Goal: Complete application form

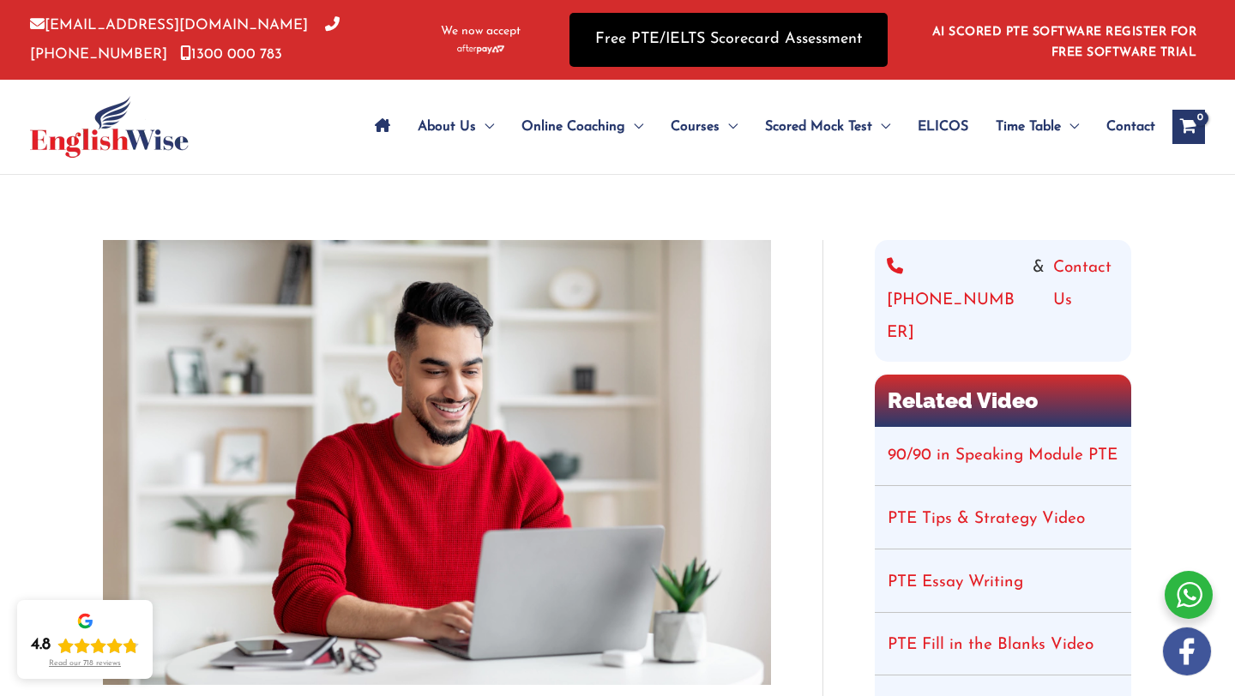
click at [693, 50] on link "Free PTE/IELTS Scorecard Assessment" at bounding box center [728, 40] width 318 height 54
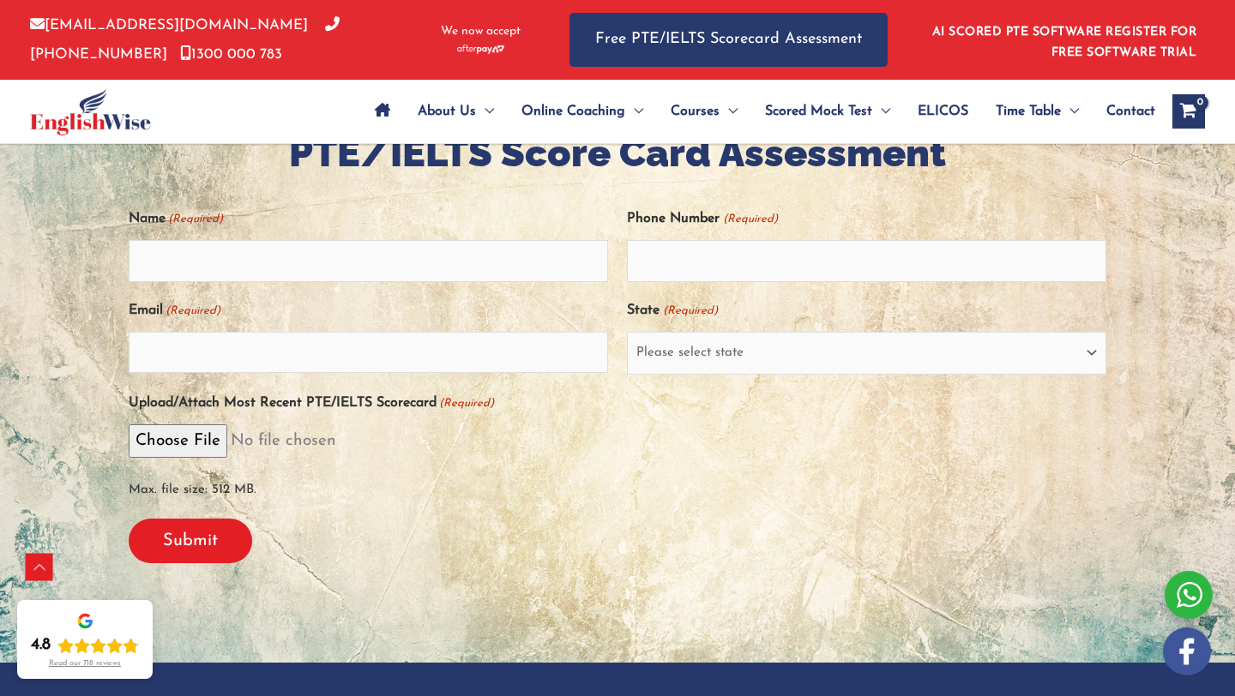
scroll to position [353, 0]
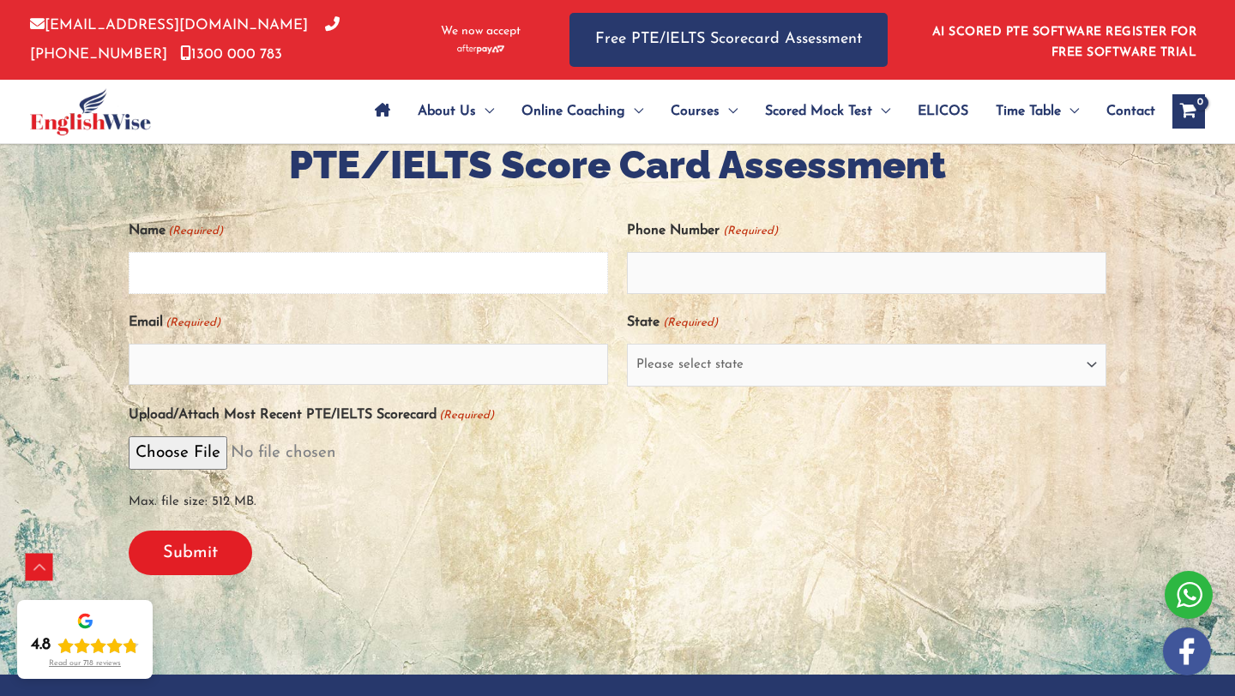
click at [324, 262] on input "Name (Required)" at bounding box center [368, 272] width 479 height 41
click at [317, 281] on input "Name (Required)" at bounding box center [368, 272] width 479 height 41
type input "shazia"
click at [244, 367] on input "Email (Required)" at bounding box center [368, 364] width 479 height 41
type input "shaziarahmani45@gmail.com"
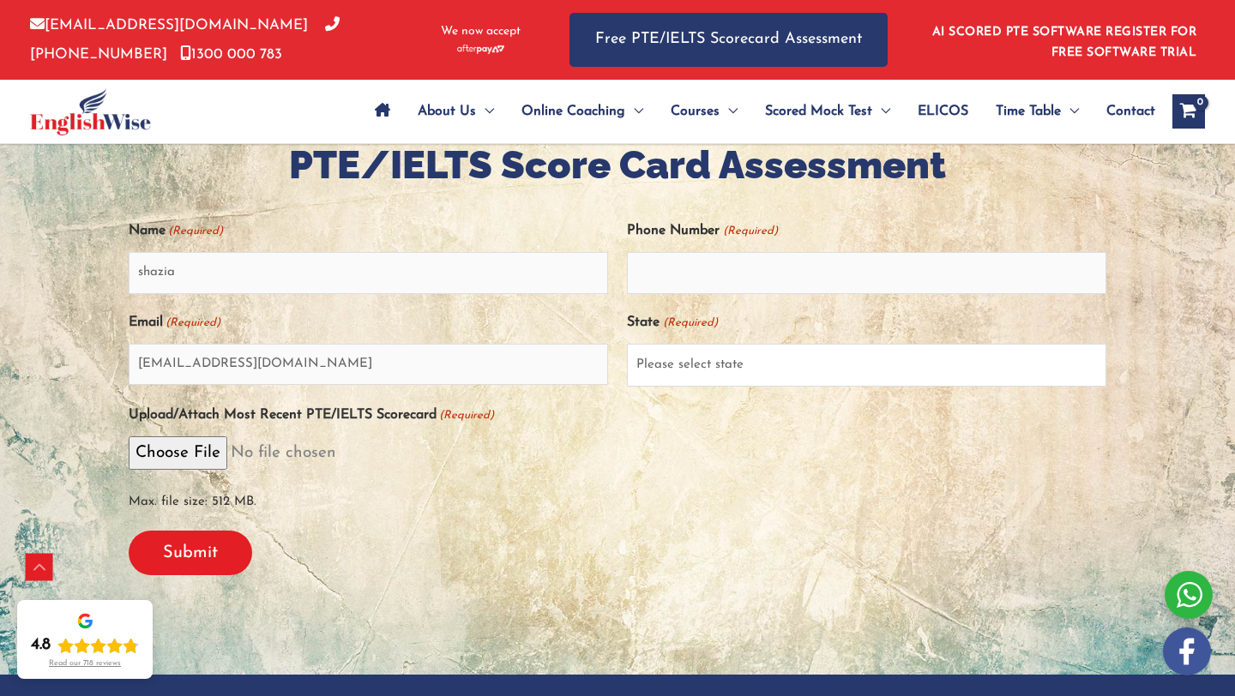
click at [678, 350] on select "Please select state New South Wales (NSW) Victoria (VIC) Queensland (QLD) South…" at bounding box center [866, 365] width 479 height 43
select select "New South Wales (NSW)"
click at [627, 344] on select "Please select state New South Wales (NSW) Victoria (VIC) Queensland (QLD) South…" at bounding box center [866, 365] width 479 height 43
click at [681, 285] on input "Phone Number (Required)" at bounding box center [866, 272] width 479 height 41
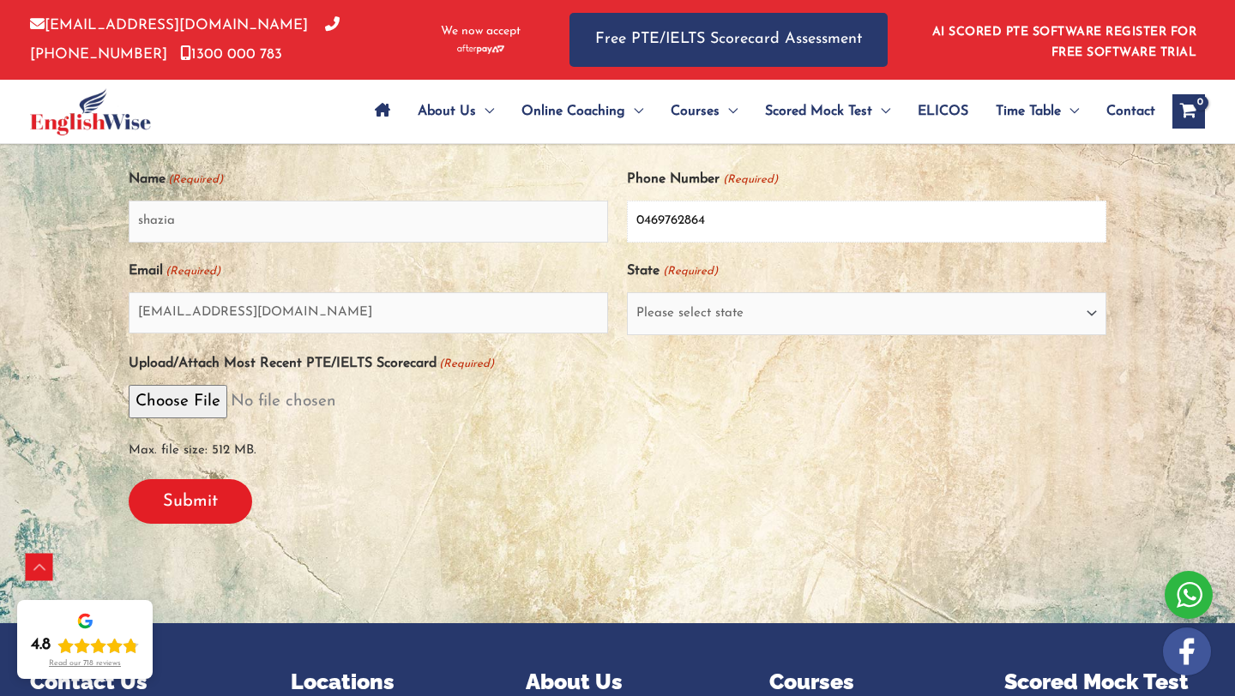
scroll to position [406, 0]
type input "0469762864"
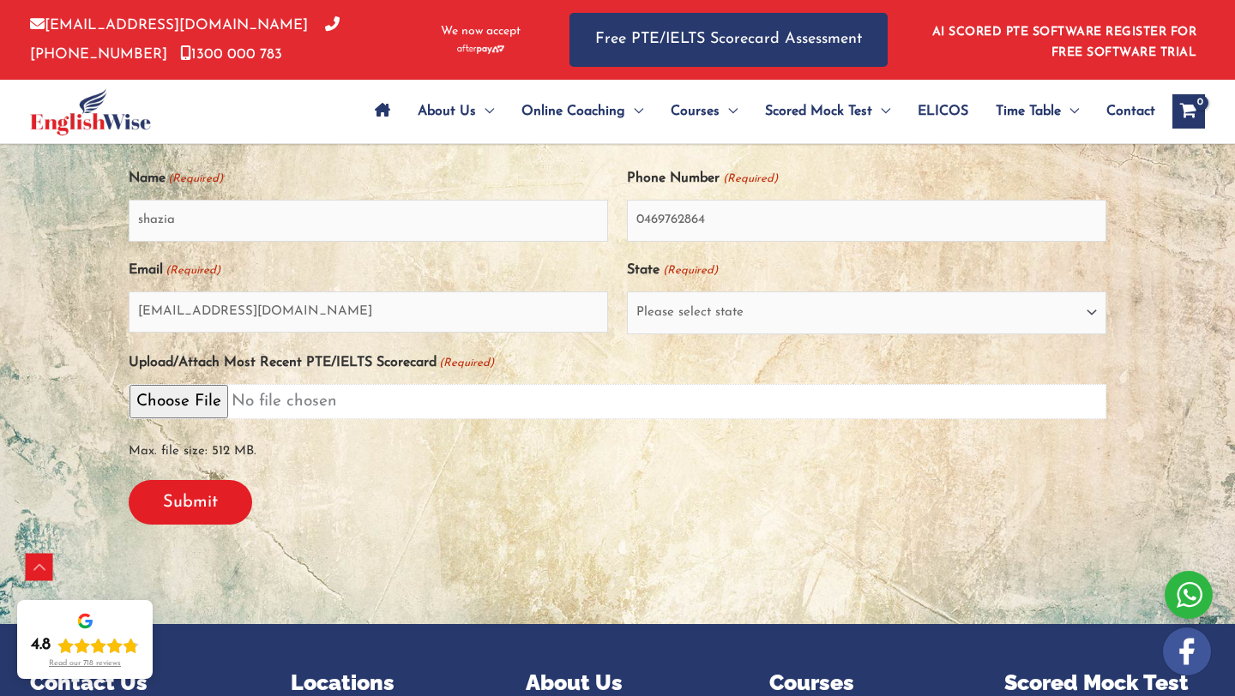
click at [203, 393] on input "Upload/Attach Most Recent PTE/IELTS Scorecard (Required)" at bounding box center [618, 401] width 978 height 35
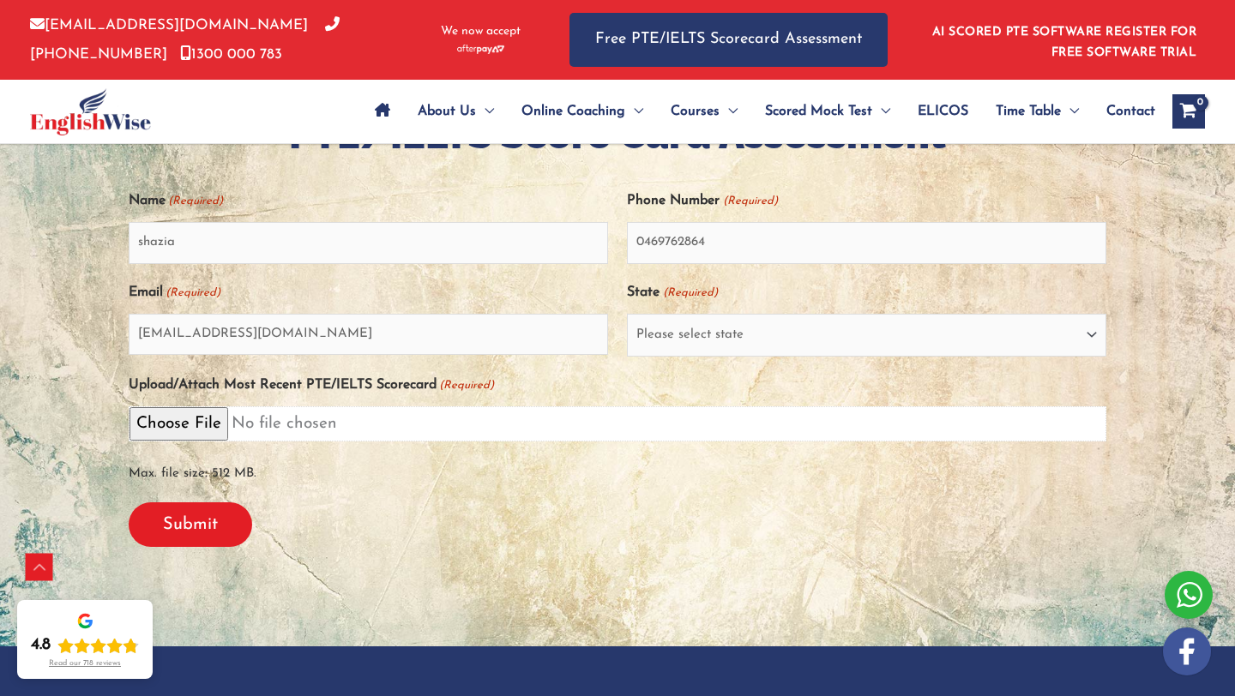
scroll to position [456, 0]
